Goal: Task Accomplishment & Management: Manage account settings

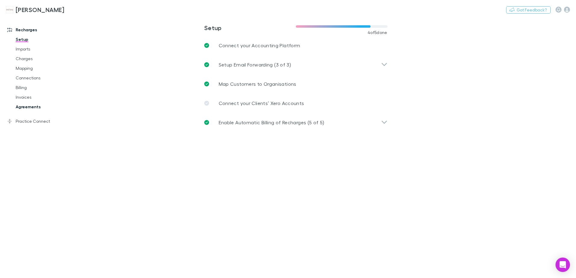
click at [30, 106] on link "Agreements" at bounding box center [46, 107] width 72 height 10
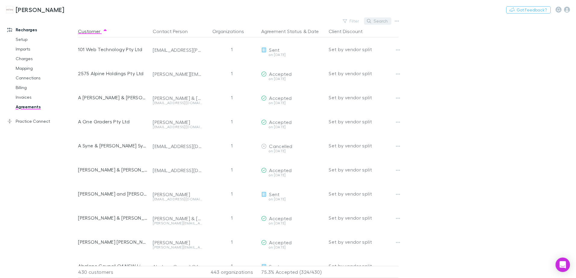
click at [375, 23] on button "Search" at bounding box center [377, 20] width 27 height 7
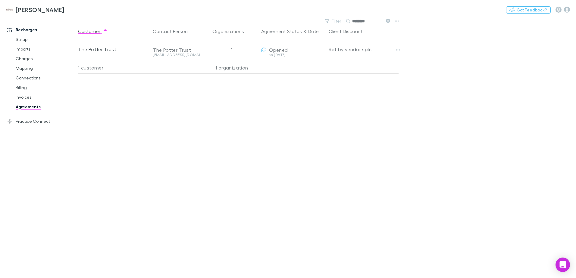
type input "********"
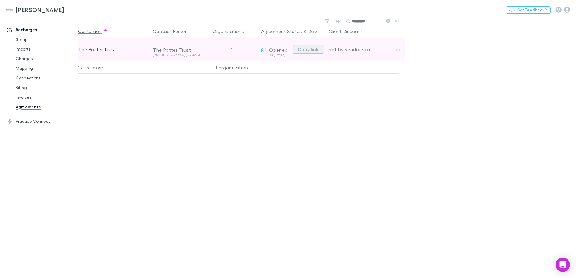
click at [317, 51] on button "Copy link" at bounding box center [307, 49] width 31 height 8
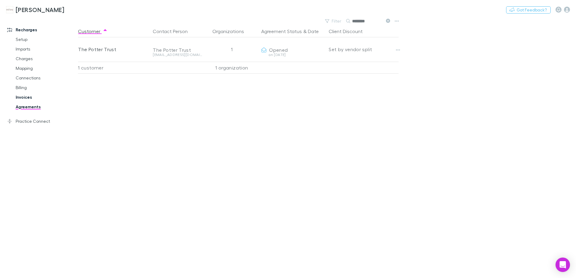
click at [18, 98] on link "Invoices" at bounding box center [46, 97] width 72 height 10
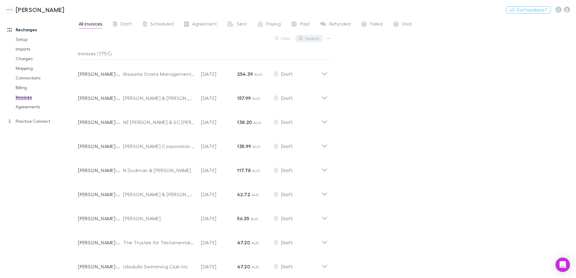
click at [316, 38] on button "Search" at bounding box center [308, 38] width 27 height 7
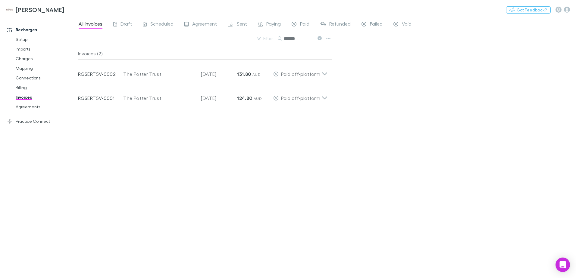
type input "******"
click at [371, 24] on span "Failed" at bounding box center [376, 25] width 13 height 8
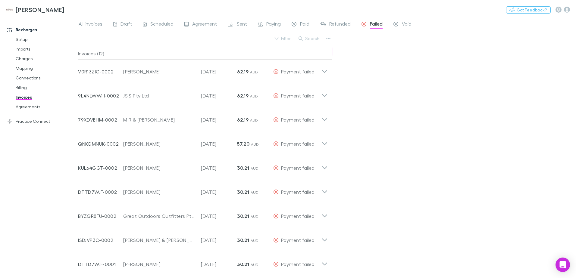
scroll to position [75, 0]
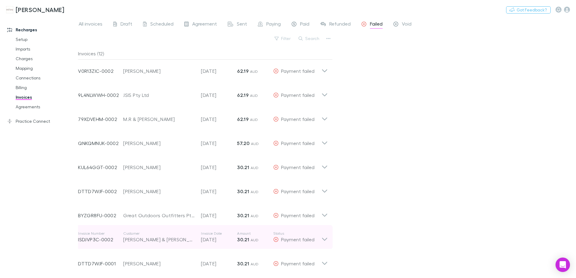
click at [323, 239] on icon at bounding box center [324, 239] width 5 height 3
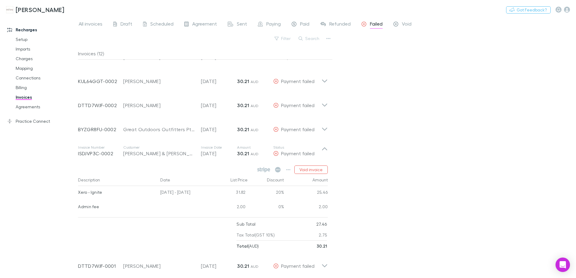
scroll to position [164, 0]
click at [279, 167] on icon at bounding box center [278, 167] width 6 height 5
click at [287, 166] on icon "button" at bounding box center [288, 167] width 4 height 5
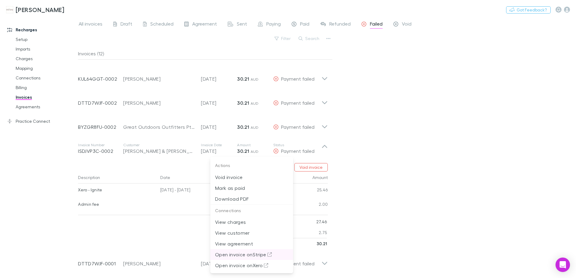
click at [247, 253] on p "Open invoice on Stripe" at bounding box center [251, 254] width 73 height 7
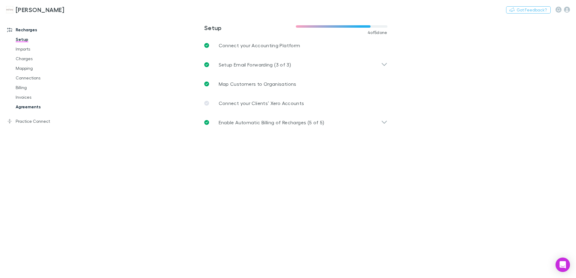
click at [35, 106] on link "Agreements" at bounding box center [46, 107] width 72 height 10
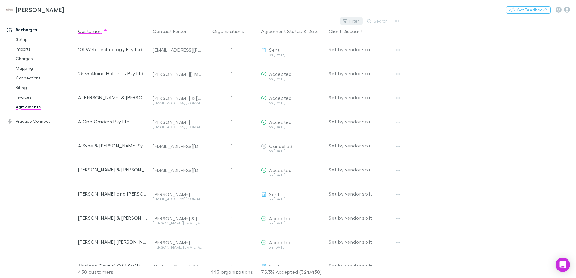
click at [360, 21] on button "Filter" at bounding box center [351, 20] width 23 height 7
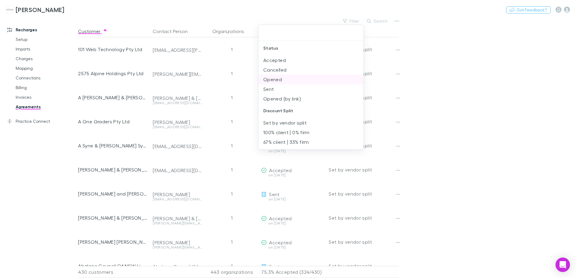
click at [276, 79] on li "Opened" at bounding box center [310, 80] width 105 height 10
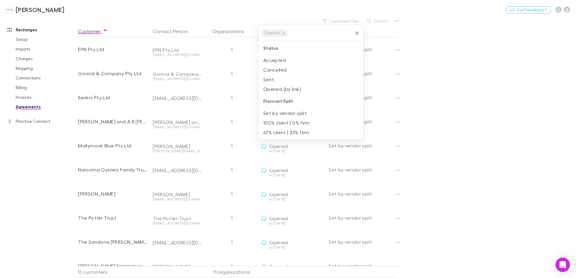
click at [276, 79] on li "Sent" at bounding box center [310, 80] width 105 height 10
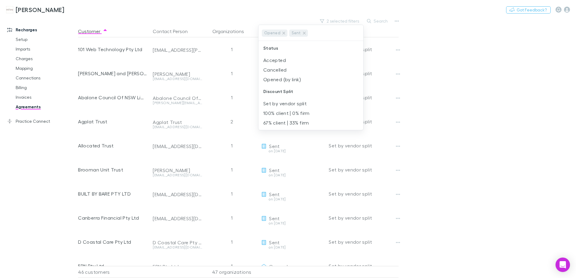
click at [551, 96] on div at bounding box center [288, 139] width 576 height 278
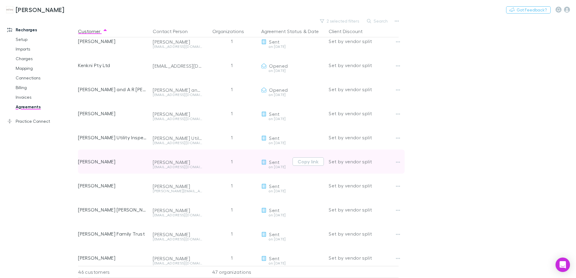
scroll to position [482, 0]
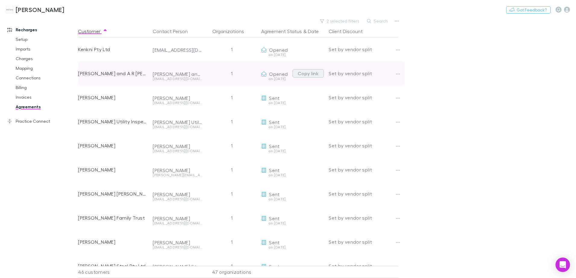
click at [306, 72] on button "Copy link" at bounding box center [307, 73] width 31 height 8
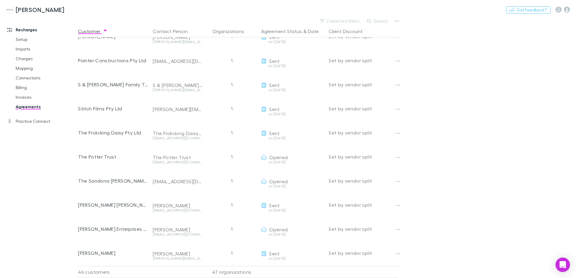
scroll to position [813, 0]
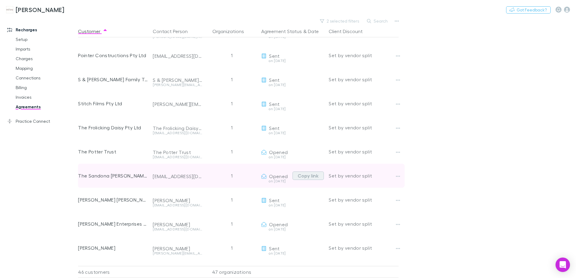
click at [304, 177] on button "Copy link" at bounding box center [307, 176] width 31 height 8
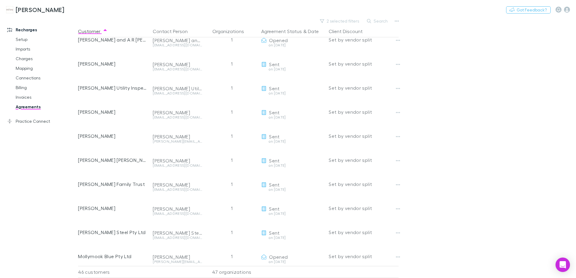
scroll to position [512, 0]
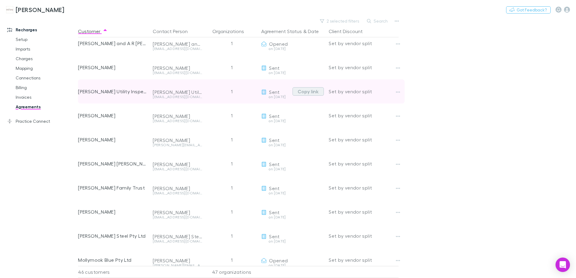
click at [309, 94] on button "Copy link" at bounding box center [307, 91] width 31 height 8
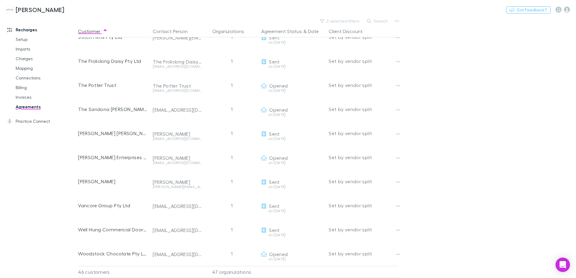
scroll to position [884, 0]
